Goal: Information Seeking & Learning: Learn about a topic

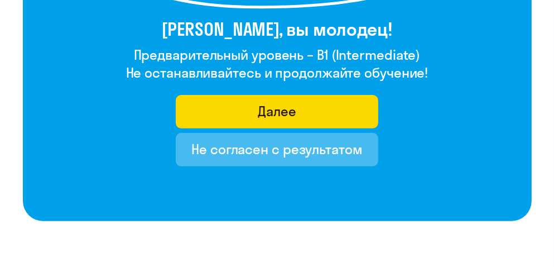
scroll to position [279, 0]
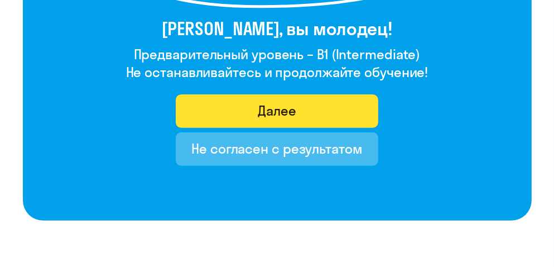
drag, startPoint x: 328, startPoint y: 109, endPoint x: 347, endPoint y: 117, distance: 20.3
click at [327, 109] on button "Далее" at bounding box center [277, 110] width 202 height 33
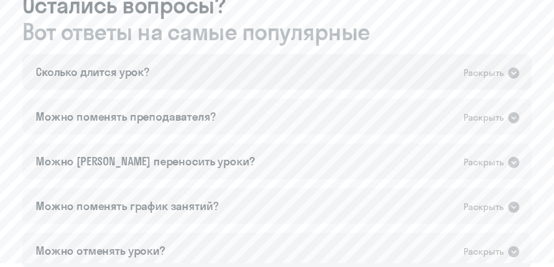
scroll to position [892, 0]
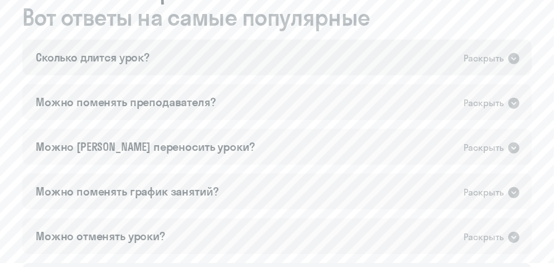
click at [512, 56] on icon at bounding box center [513, 58] width 11 height 11
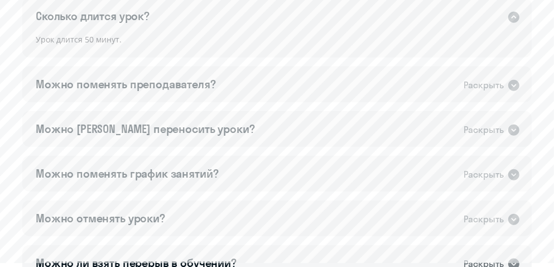
scroll to position [948, 0]
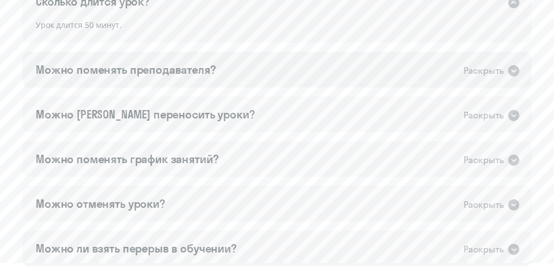
click at [515, 71] on icon at bounding box center [513, 70] width 11 height 11
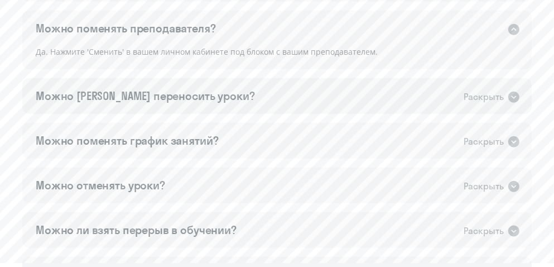
scroll to position [1004, 0]
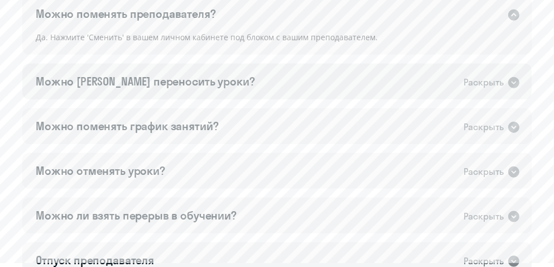
click at [508, 84] on icon at bounding box center [513, 82] width 13 height 13
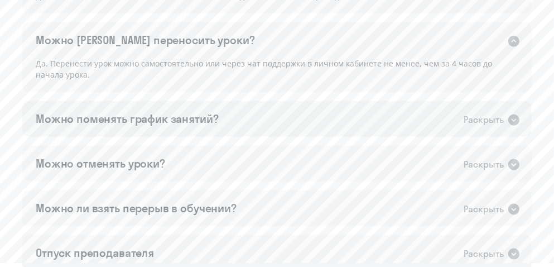
scroll to position [1059, 0]
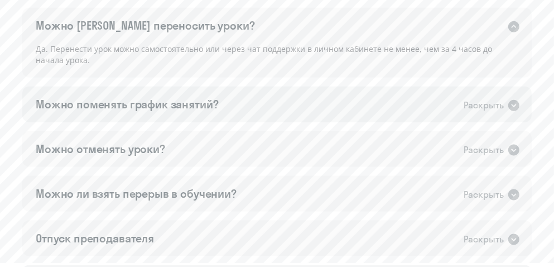
click at [517, 105] on icon at bounding box center [513, 105] width 11 height 11
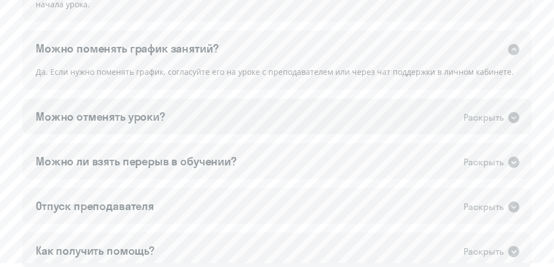
scroll to position [1171, 0]
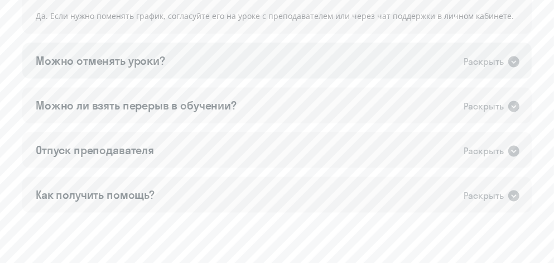
click at [516, 62] on icon at bounding box center [513, 61] width 11 height 11
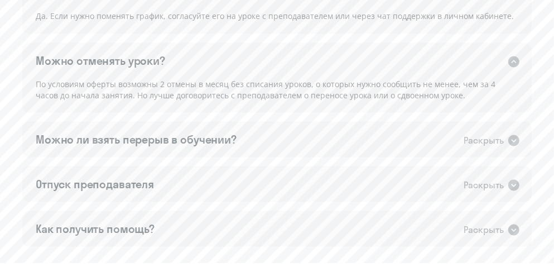
scroll to position [1227, 0]
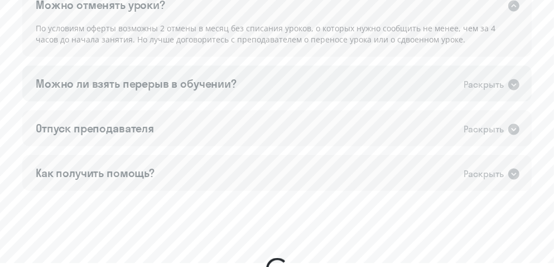
click at [517, 90] on icon at bounding box center [513, 84] width 13 height 13
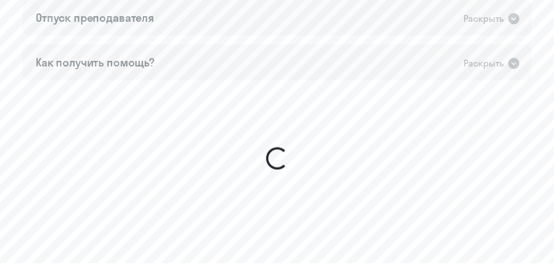
scroll to position [1396, 0]
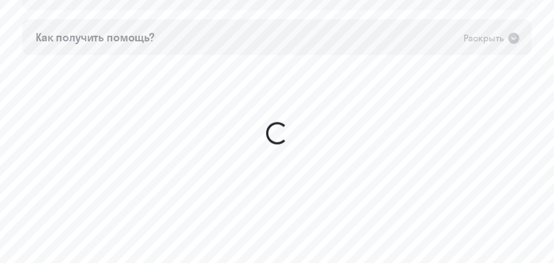
click at [283, 40] on div "Как получить помощь? Раскрыть" at bounding box center [276, 38] width 509 height 36
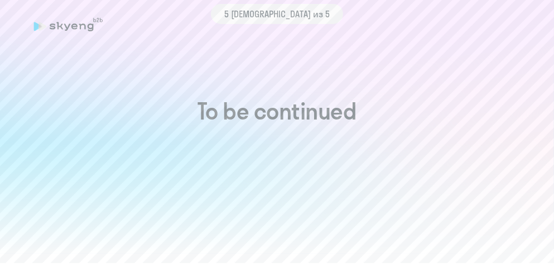
scroll to position [0, 0]
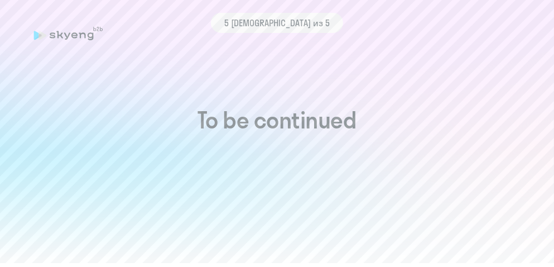
click at [73, 36] on icon at bounding box center [74, 35] width 6 height 6
drag, startPoint x: 80, startPoint y: 41, endPoint x: 74, endPoint y: 31, distance: 12.2
click at [78, 40] on div "5 [DEMOGRAPHIC_DATA] из 5" at bounding box center [276, 34] width 509 height 26
click at [69, 26] on div "5 [DEMOGRAPHIC_DATA] из 5" at bounding box center [276, 23] width 509 height 20
click at [292, 28] on span "5 [DEMOGRAPHIC_DATA] из 5" at bounding box center [276, 22] width 105 height 13
